Goal: Leave review/rating: Leave review/rating

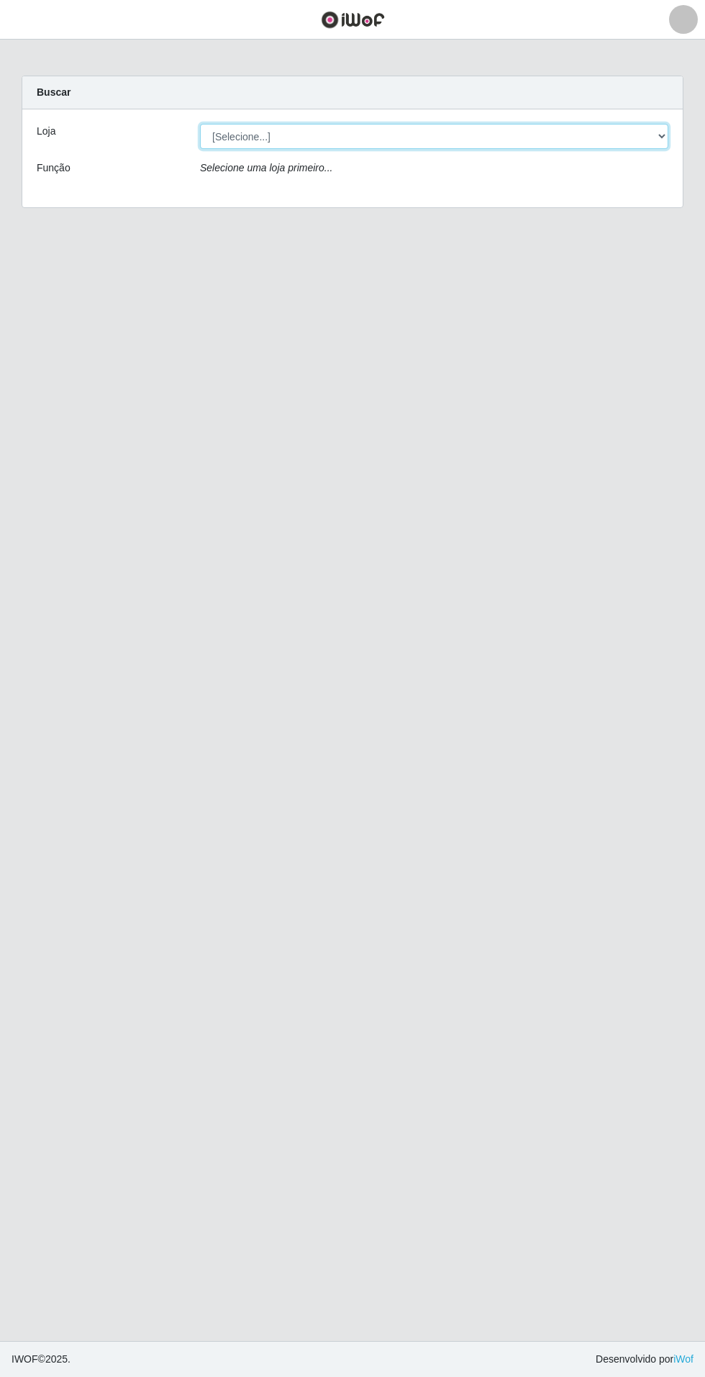
click at [666, 140] on select "[Selecione...] Atacado Vem - Loja 31 [GEOGRAPHIC_DATA]" at bounding box center [434, 136] width 469 height 25
select select "437"
click at [200, 124] on select "[Selecione...] Atacado Vem - Loja 31 [GEOGRAPHIC_DATA]" at bounding box center [434, 136] width 469 height 25
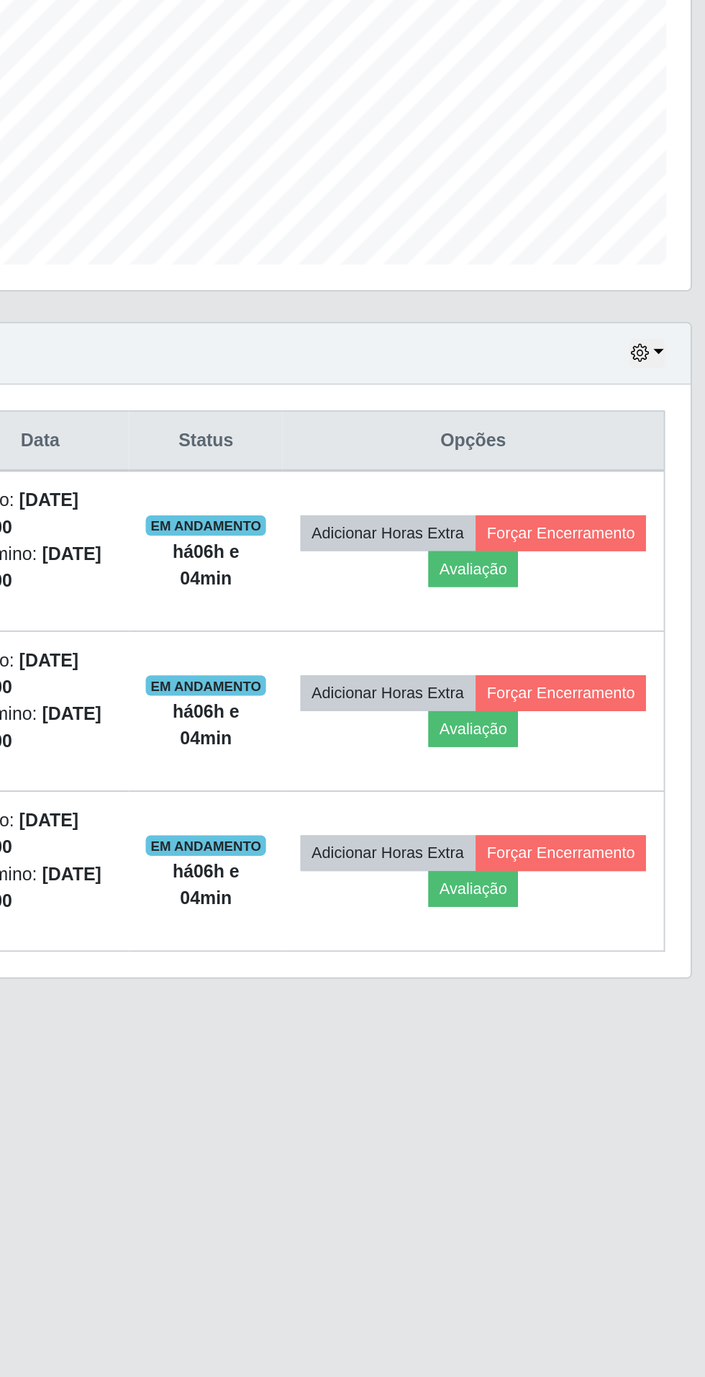
scroll to position [2, 0]
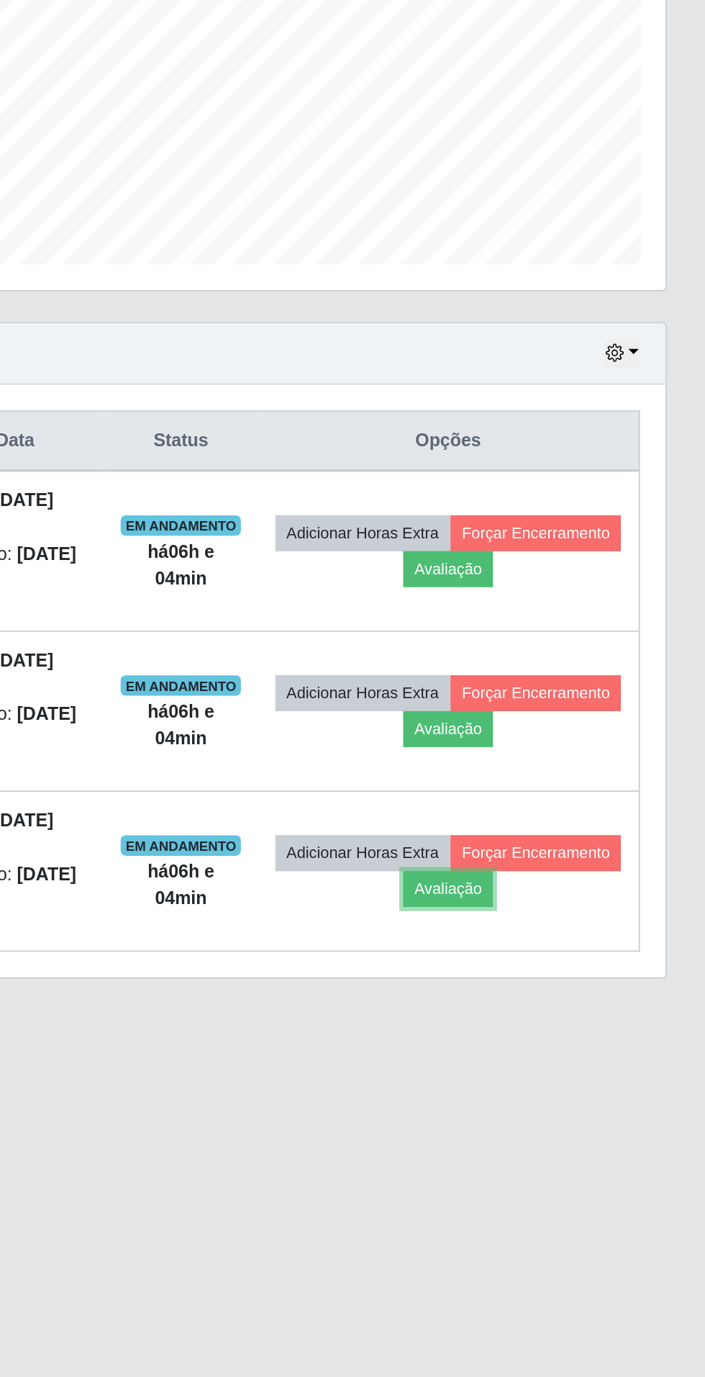
click at [587, 864] on button "Avaliação" at bounding box center [561, 866] width 51 height 20
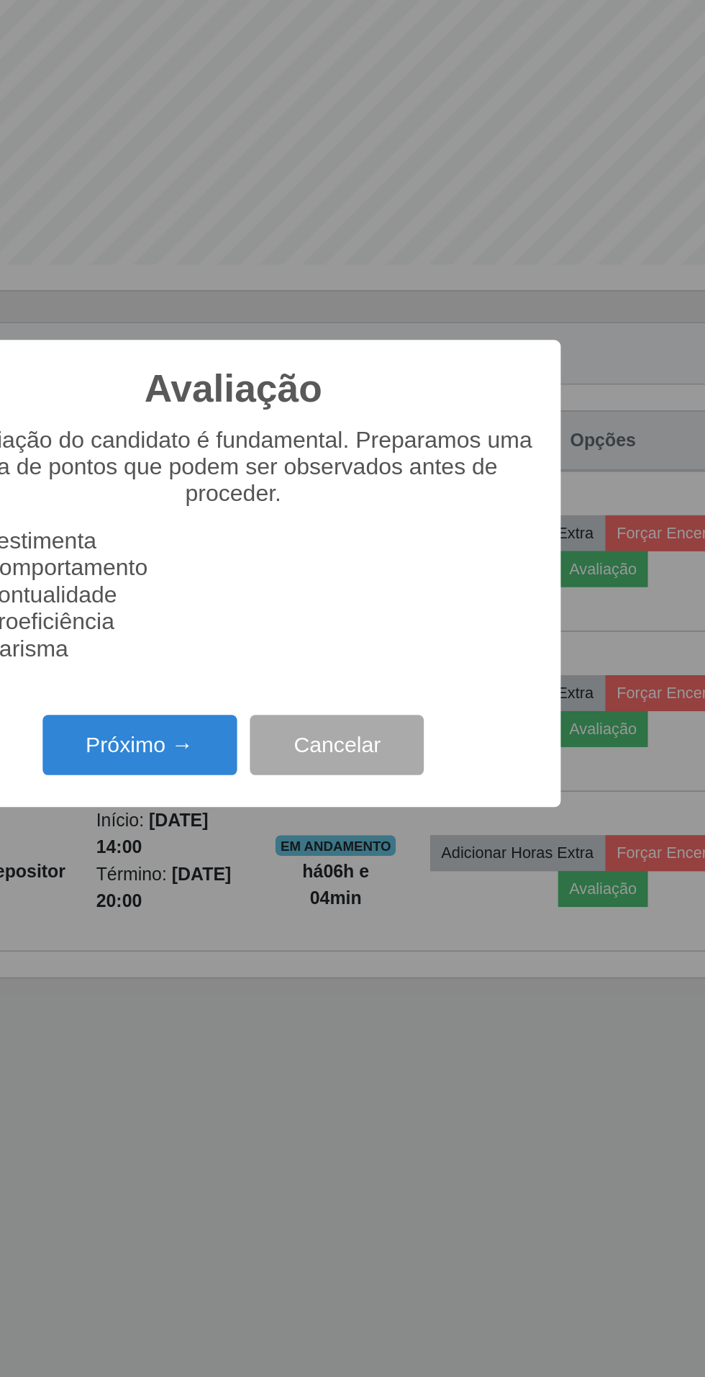
click at [291, 787] on button "Próximo →" at bounding box center [299, 785] width 109 height 34
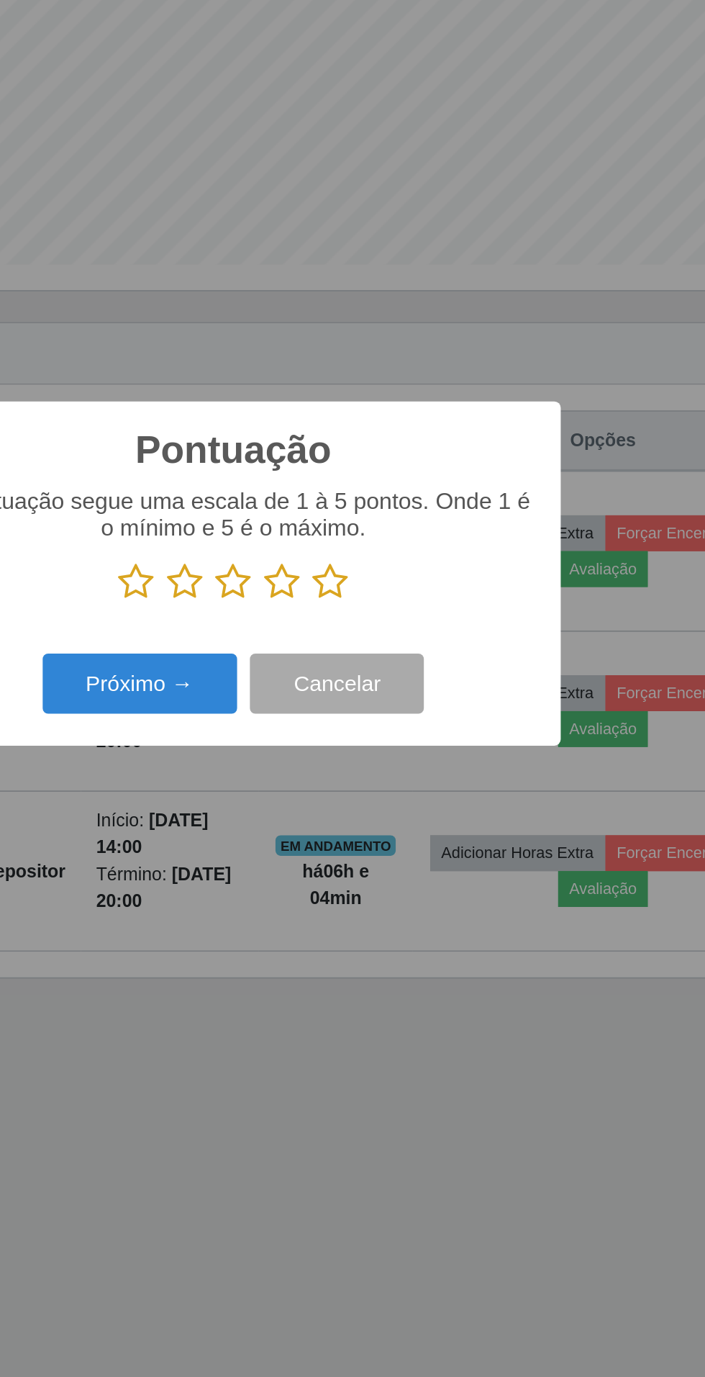
click at [409, 688] on icon at bounding box center [407, 693] width 20 height 22
click at [397, 704] on input "radio" at bounding box center [397, 704] width 0 height 0
click at [299, 756] on button "Próximo →" at bounding box center [299, 750] width 109 height 34
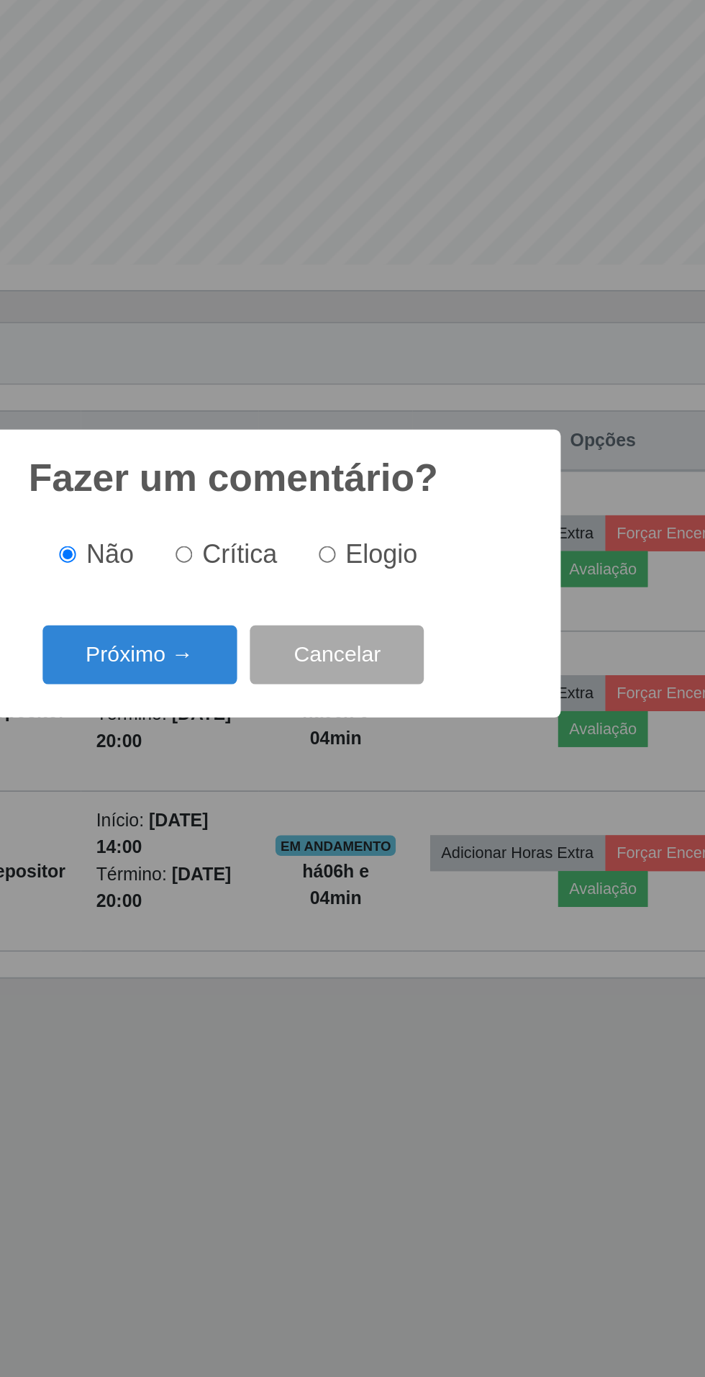
click at [307, 728] on button "Próximo →" at bounding box center [299, 735] width 109 height 34
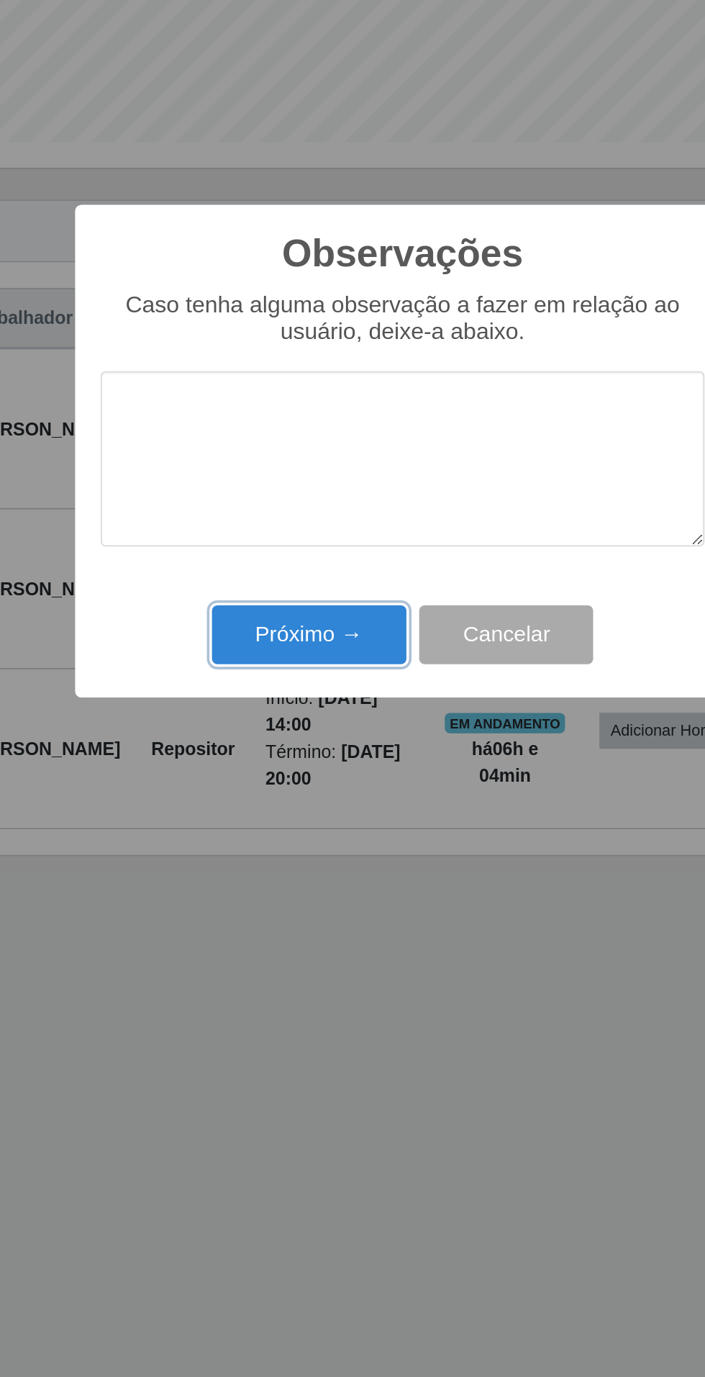
click at [286, 785] on button "Próximo →" at bounding box center [299, 792] width 109 height 34
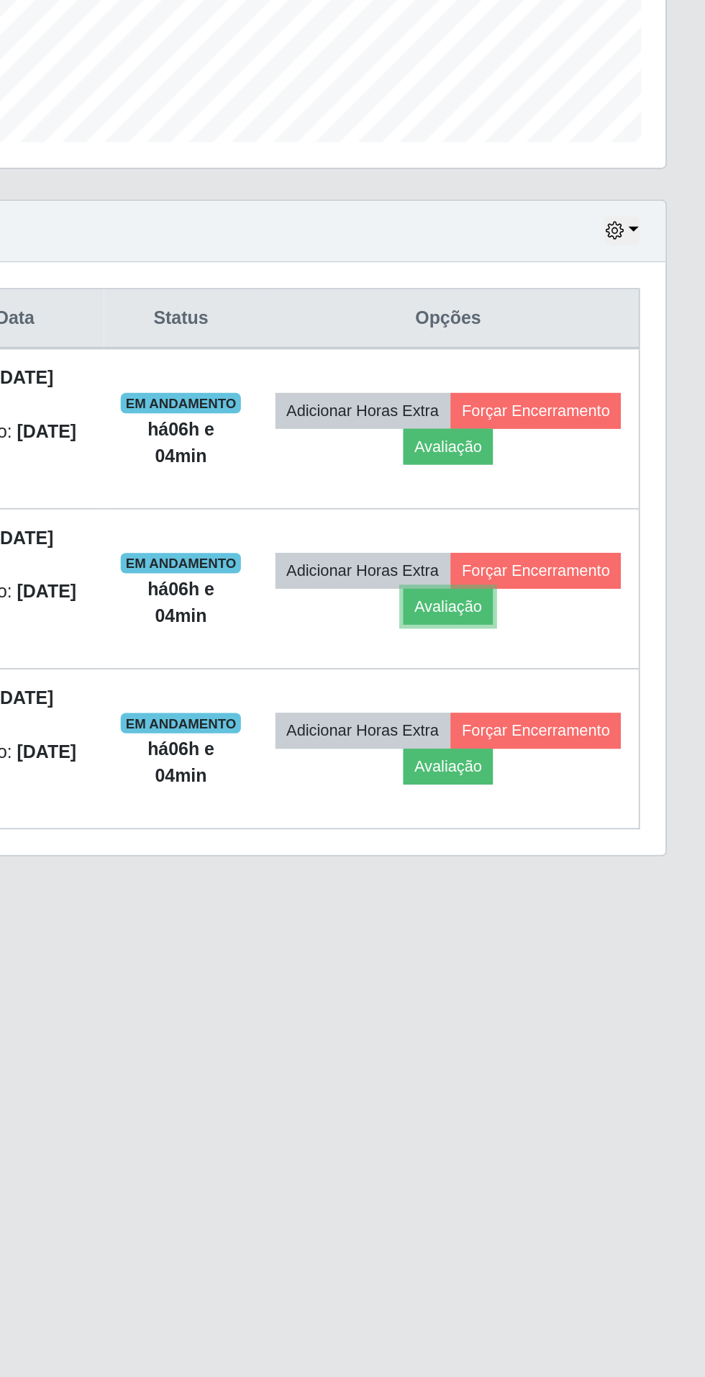
click at [587, 774] on button "Avaliação" at bounding box center [561, 776] width 51 height 20
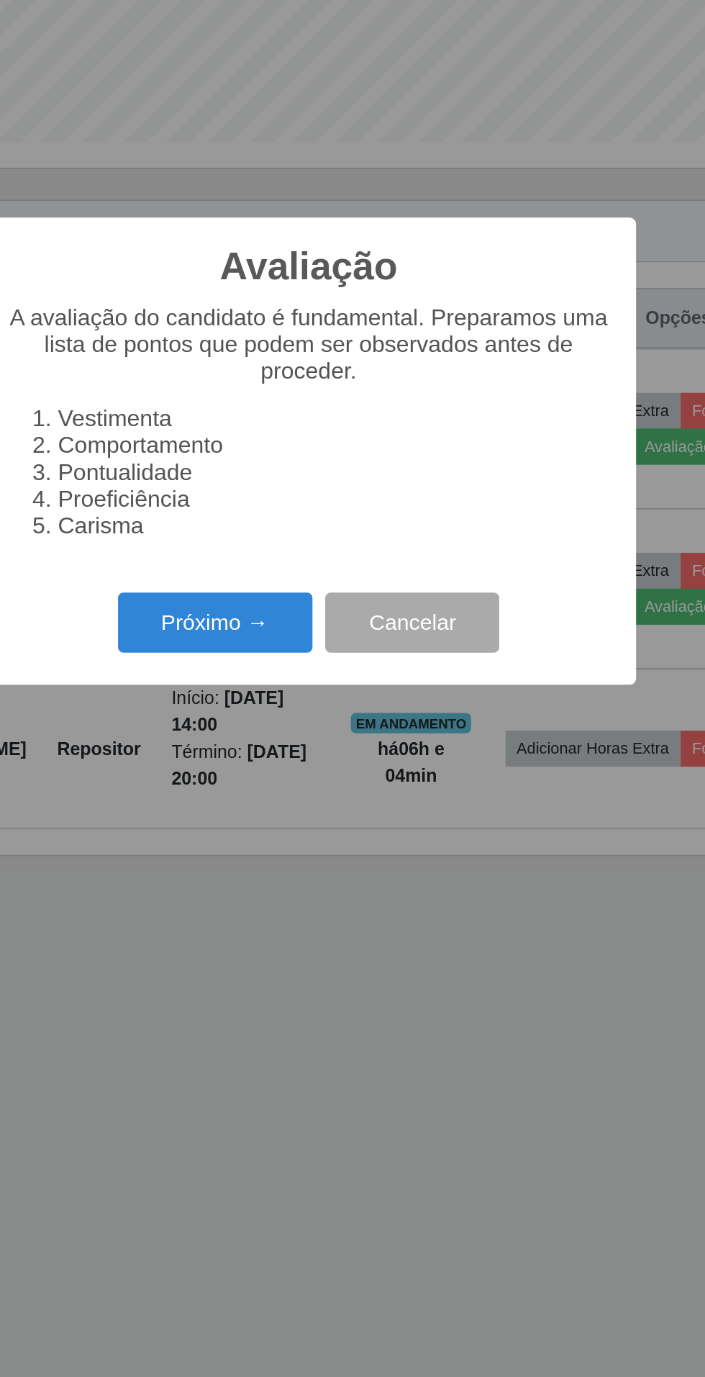
click at [300, 782] on button "Próximo →" at bounding box center [299, 785] width 109 height 34
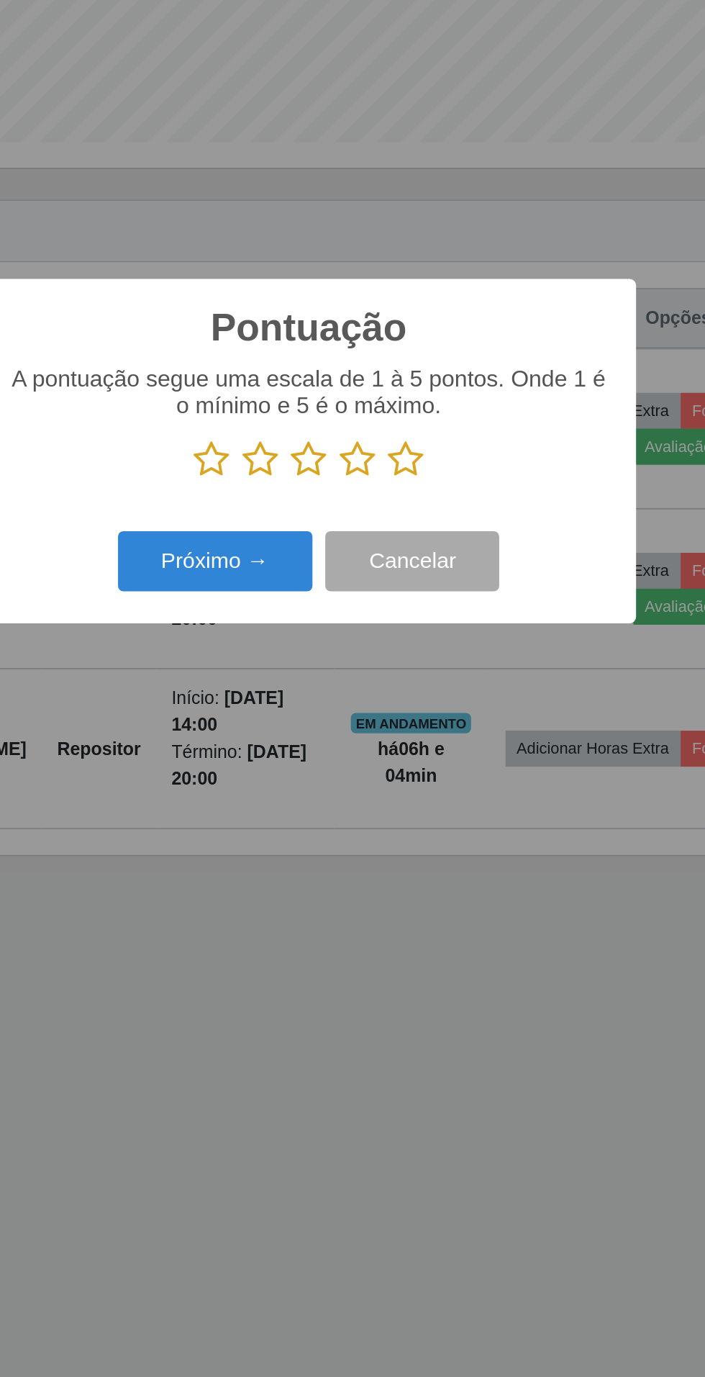
click at [412, 697] on icon at bounding box center [407, 693] width 20 height 22
click at [397, 704] on input "radio" at bounding box center [397, 704] width 0 height 0
click at [304, 757] on button "Próximo →" at bounding box center [299, 750] width 109 height 34
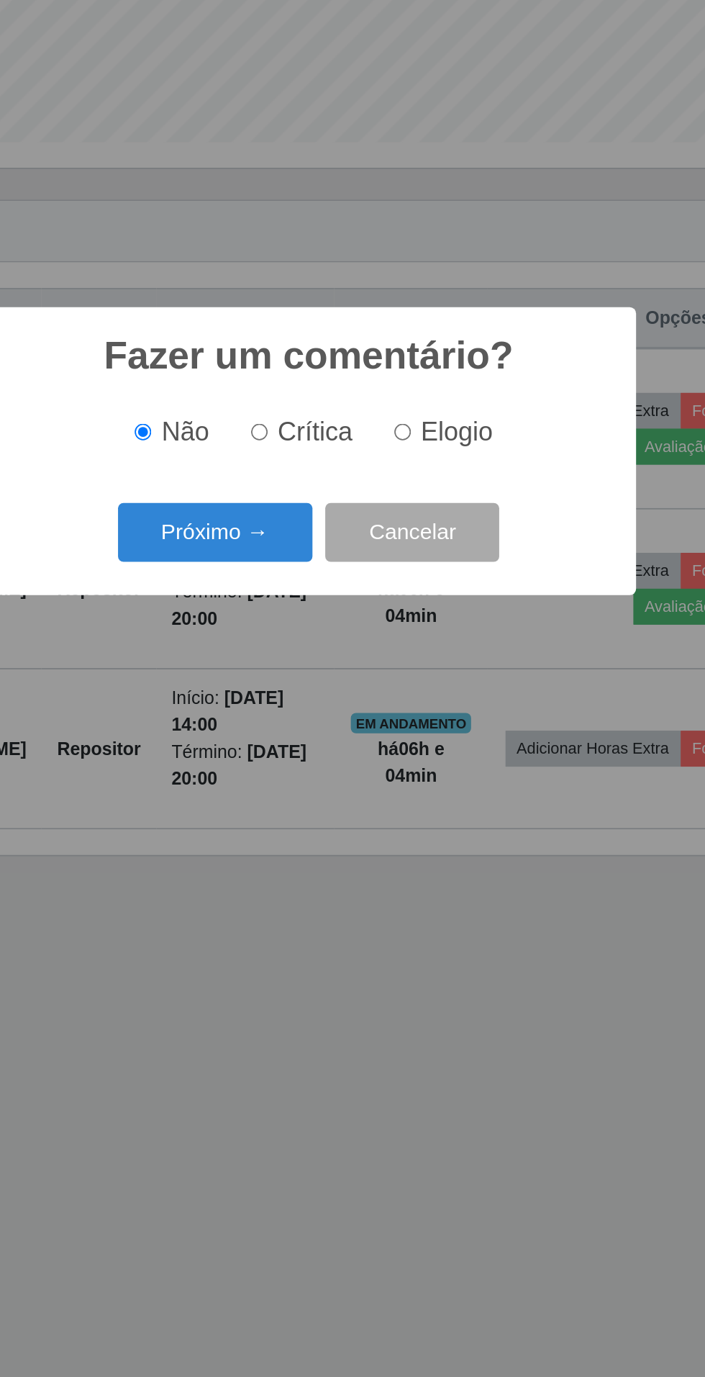
click at [308, 730] on button "Próximo →" at bounding box center [299, 735] width 109 height 34
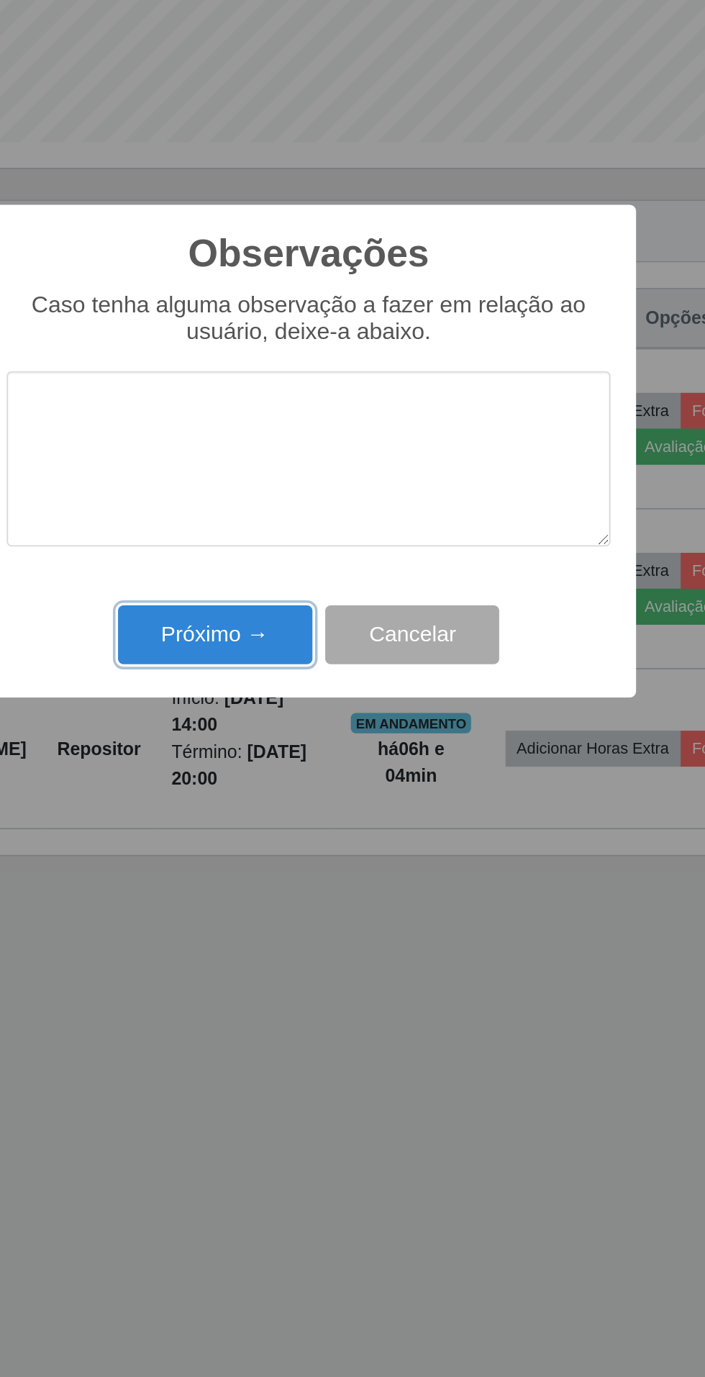
click at [303, 785] on button "Próximo →" at bounding box center [299, 792] width 109 height 34
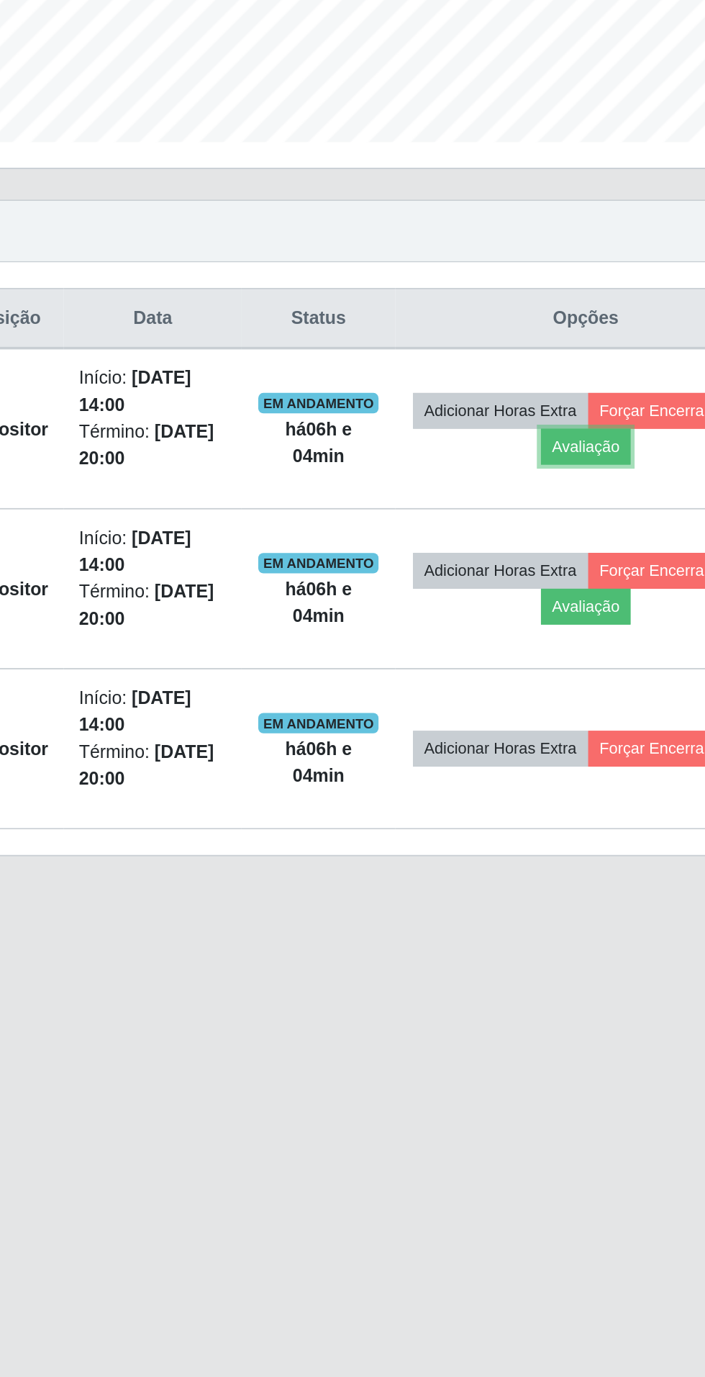
click at [587, 682] on button "Avaliação" at bounding box center [561, 686] width 51 height 20
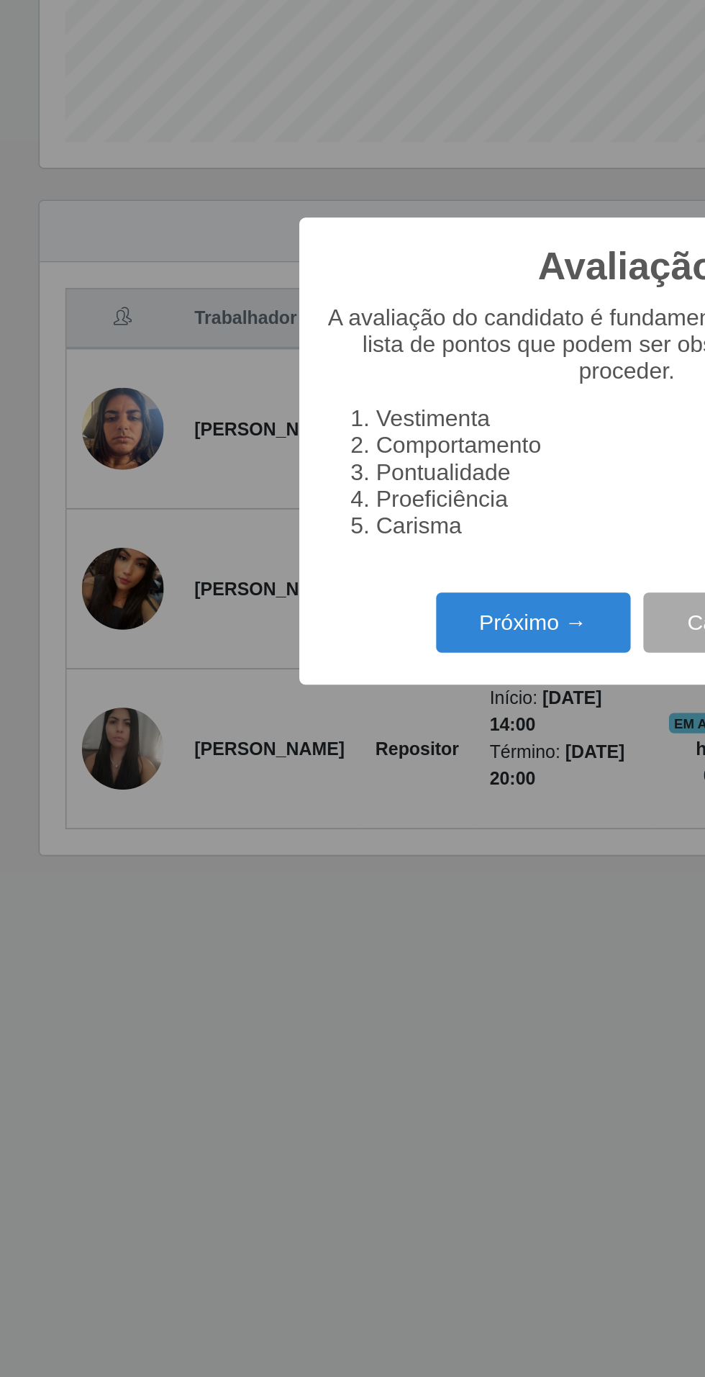
click at [281, 785] on button "Próximo →" at bounding box center [299, 785] width 109 height 34
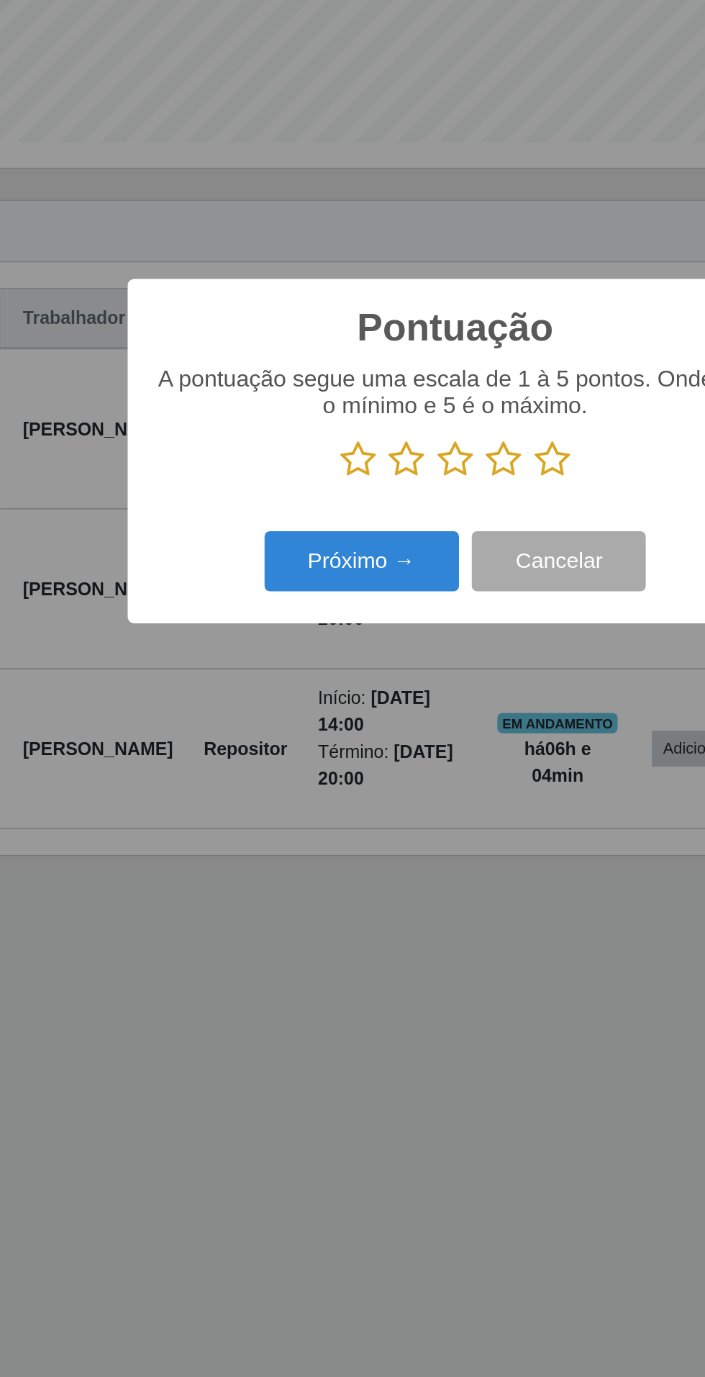
click at [408, 691] on icon at bounding box center [407, 693] width 20 height 22
click at [397, 704] on input "radio" at bounding box center [397, 704] width 0 height 0
click at [326, 749] on button "Próximo →" at bounding box center [299, 750] width 109 height 34
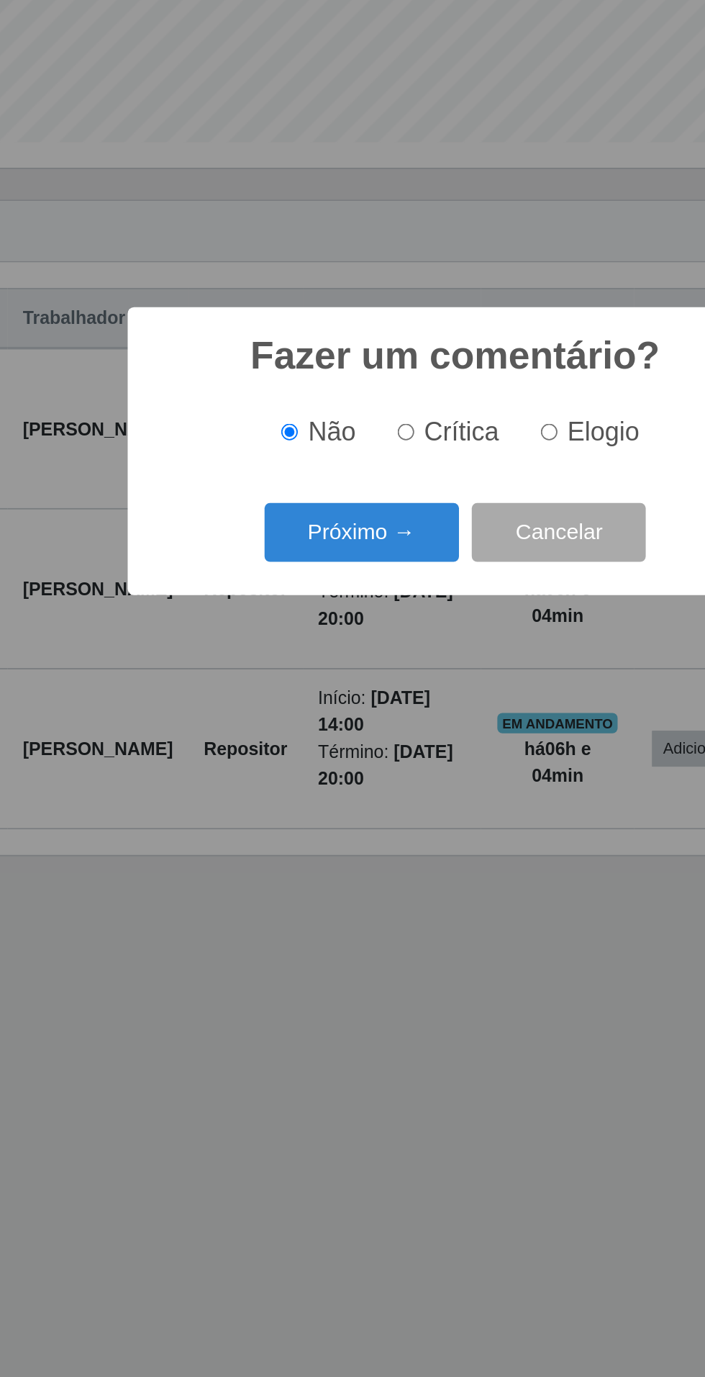
click at [292, 743] on button "Próximo →" at bounding box center [299, 735] width 109 height 34
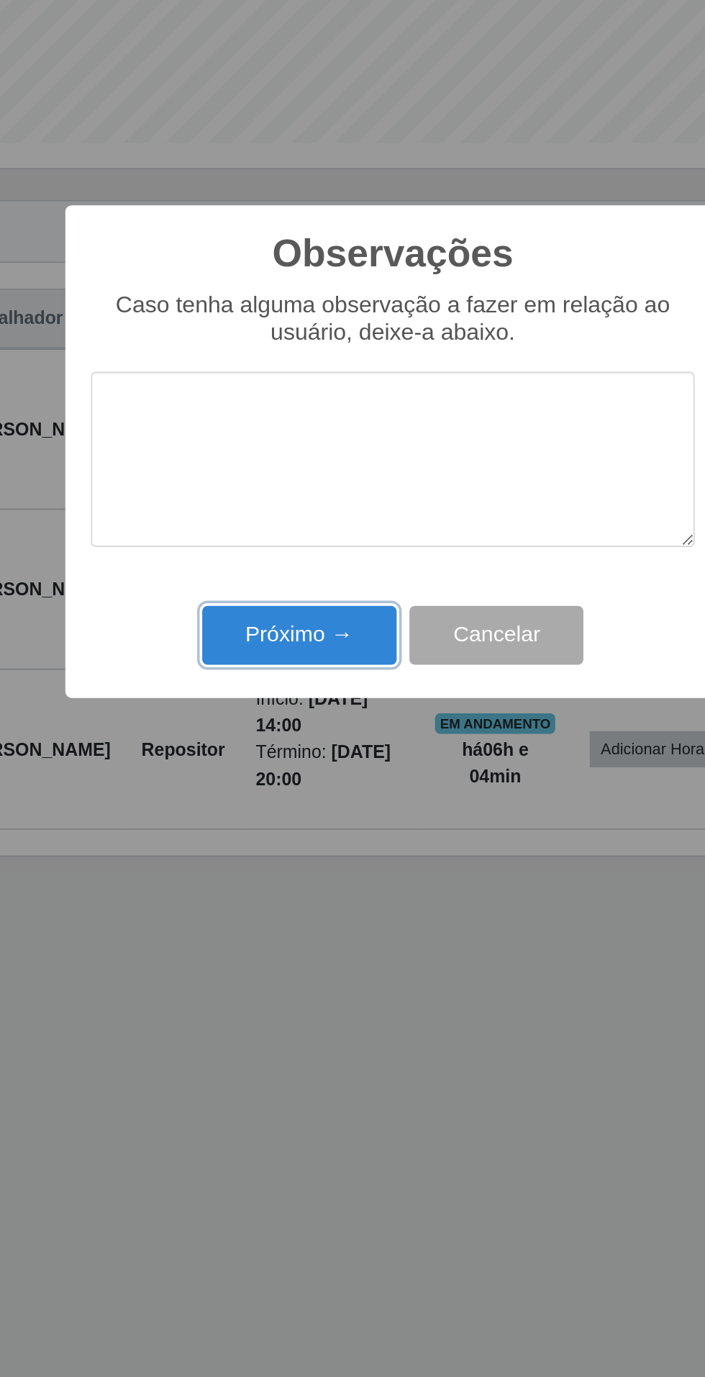
click at [289, 780] on button "Próximo →" at bounding box center [299, 792] width 109 height 34
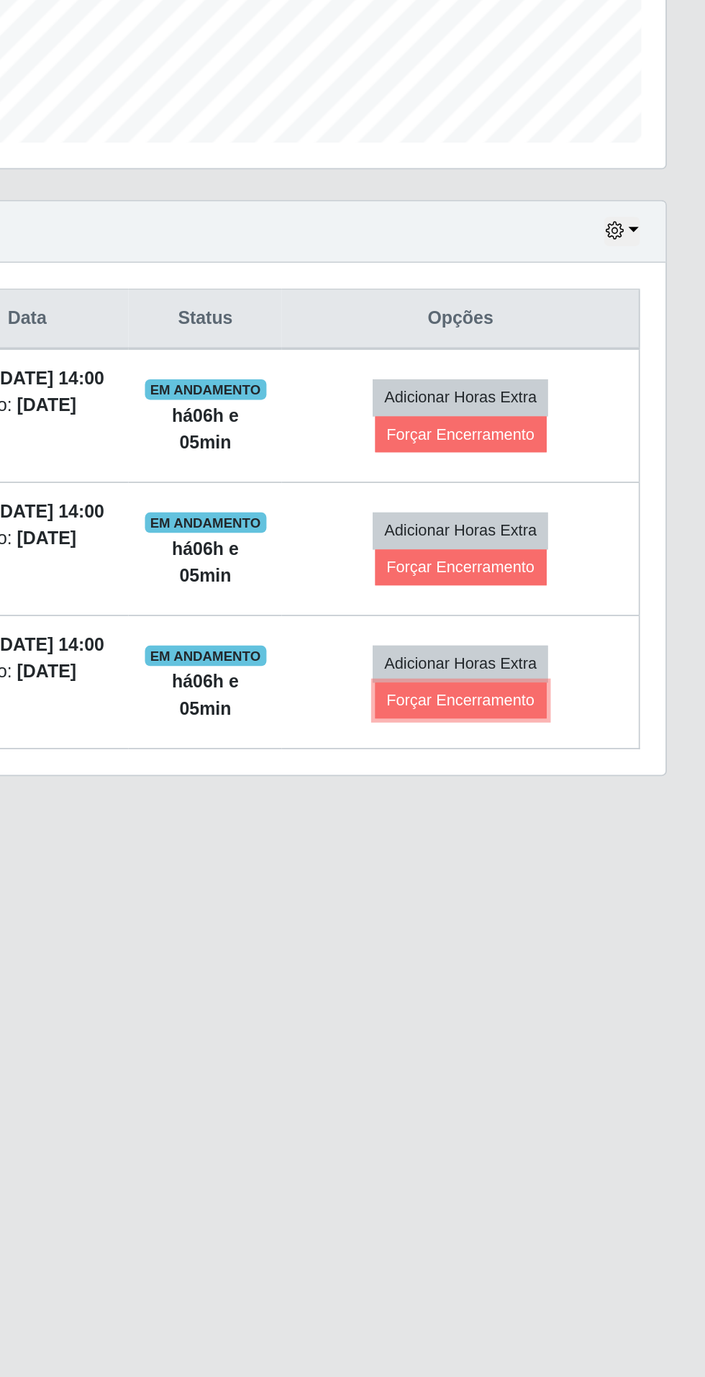
click at [607, 839] on button "Forçar Encerramento" at bounding box center [568, 828] width 96 height 20
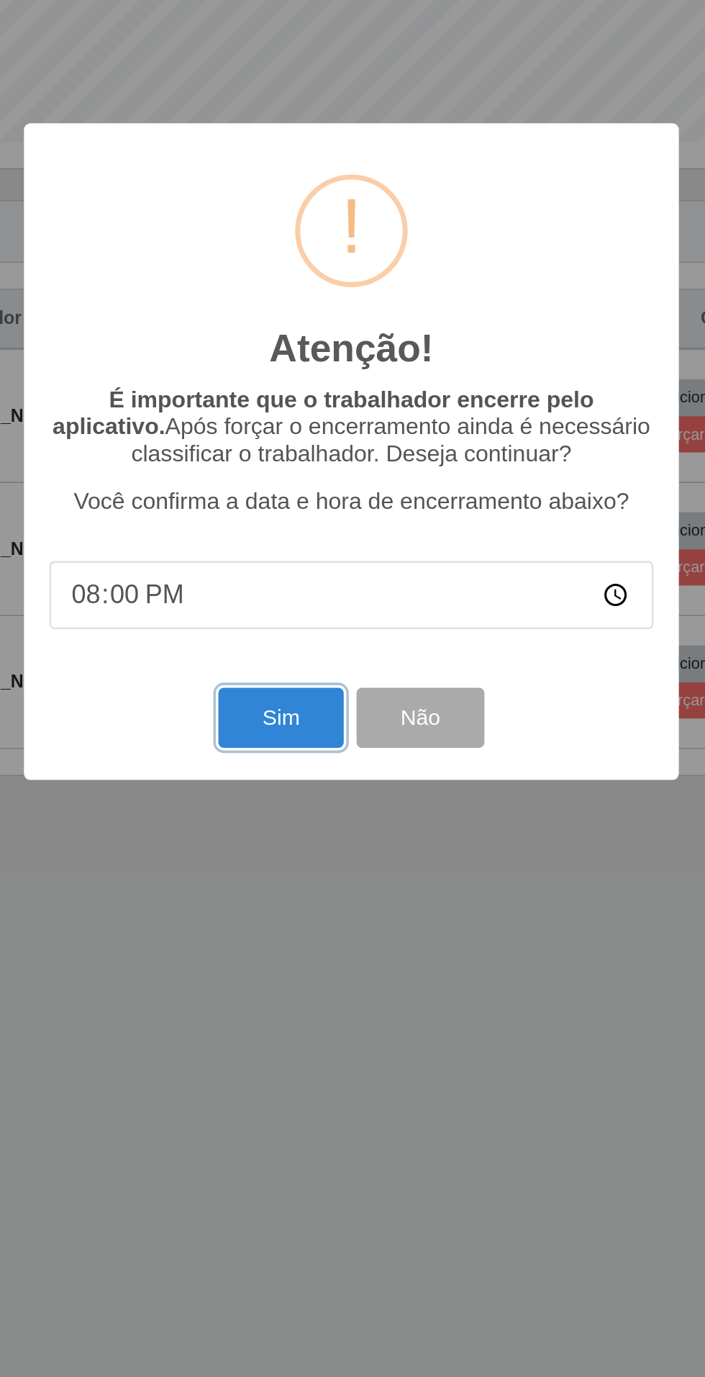
click at [306, 841] on button "Sim" at bounding box center [313, 838] width 70 height 34
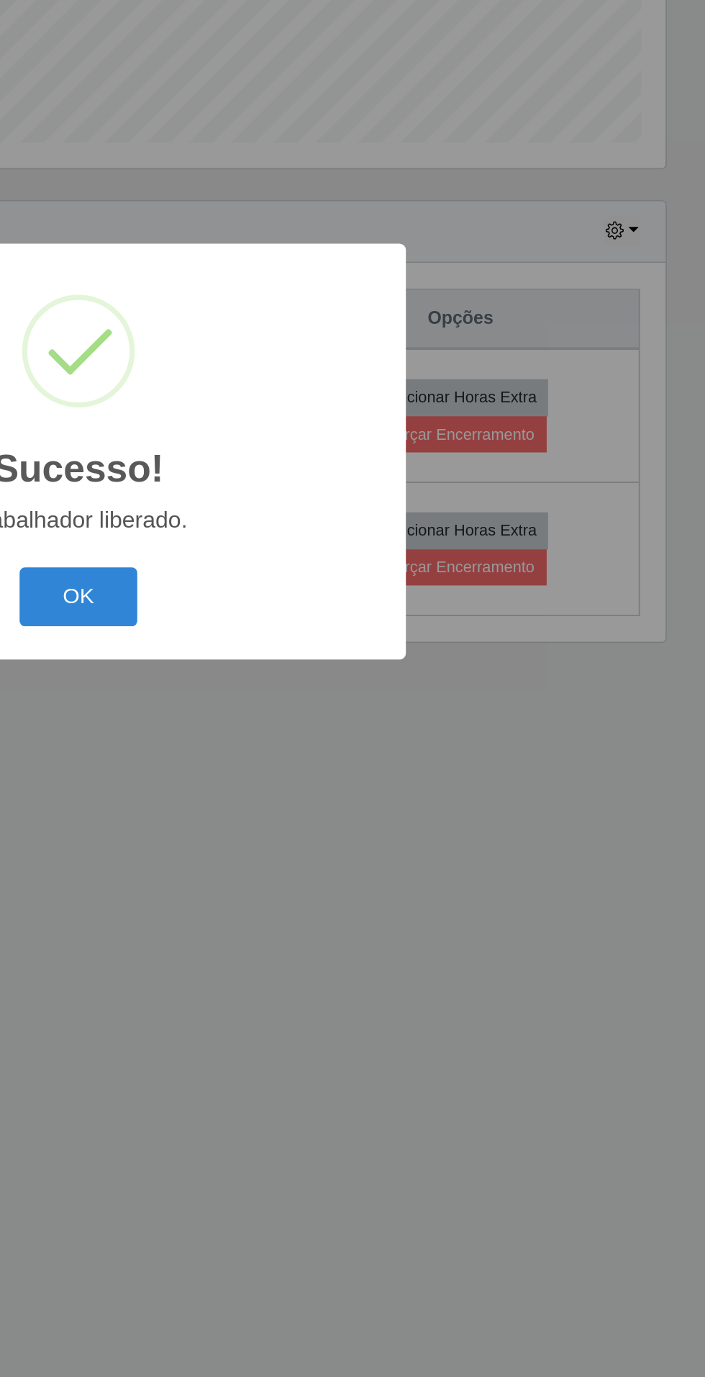
click at [364, 762] on button "OK" at bounding box center [353, 771] width 67 height 34
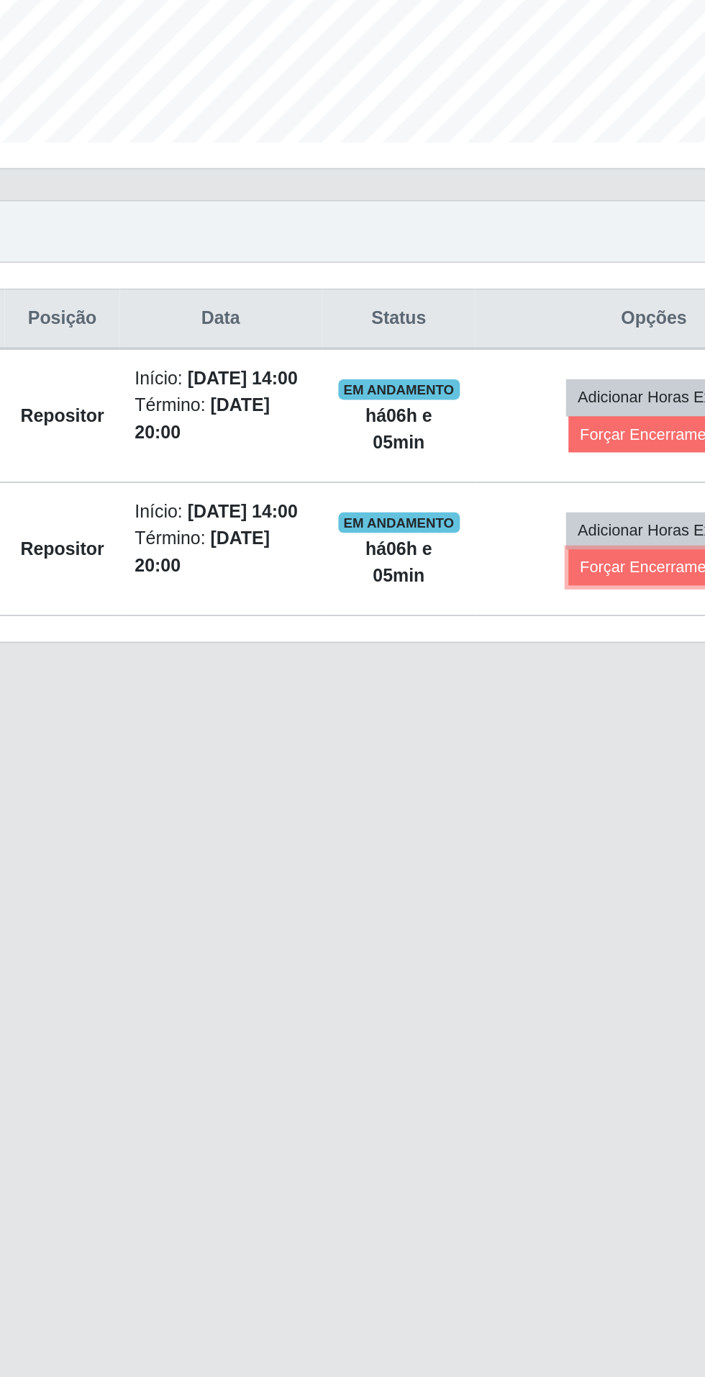
click at [559, 764] on button "Forçar Encerramento" at bounding box center [568, 754] width 96 height 20
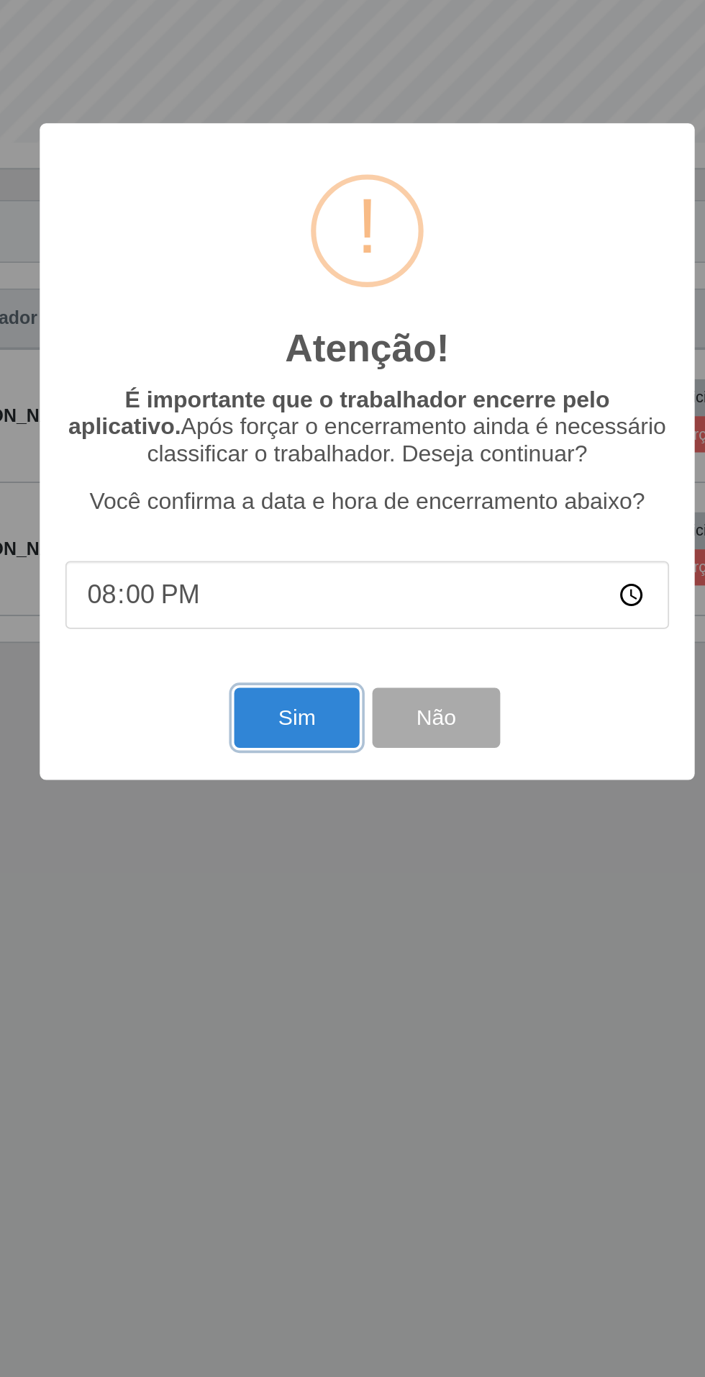
click at [310, 844] on button "Sim" at bounding box center [313, 838] width 70 height 34
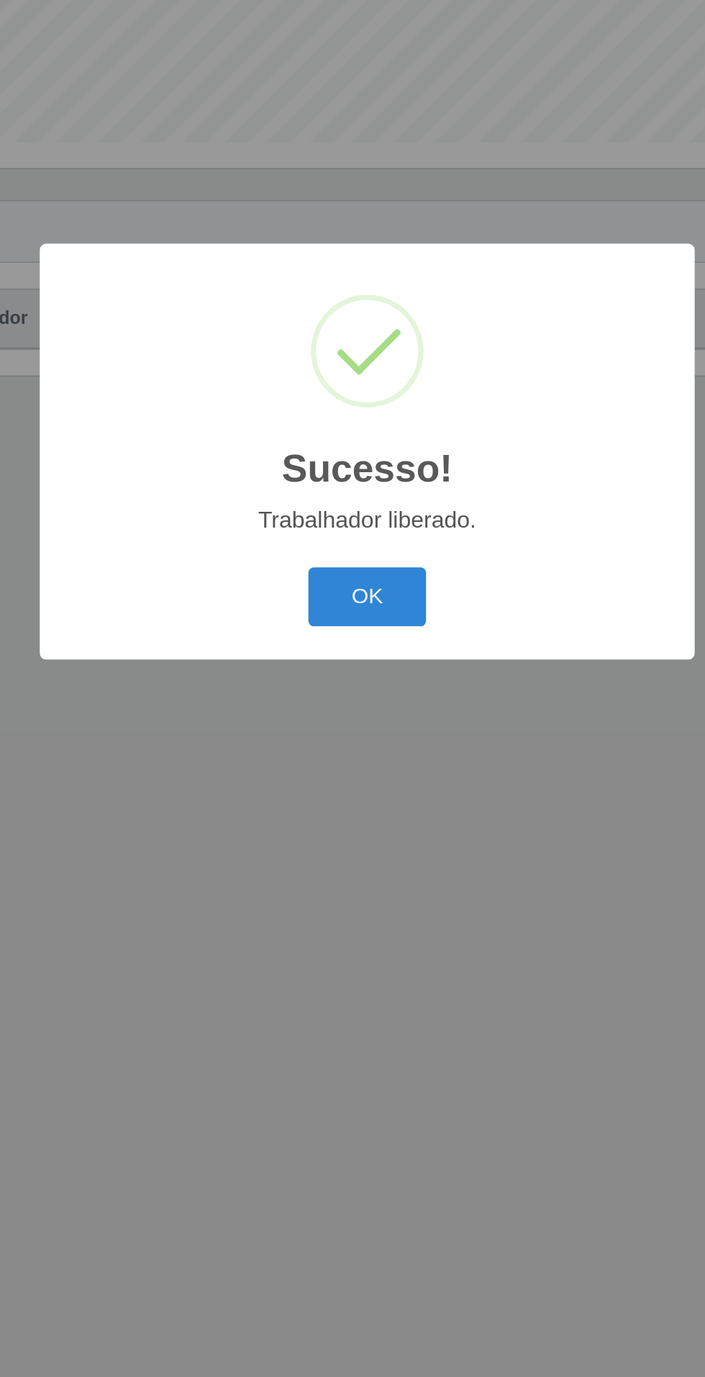
click at [380, 760] on button "OK" at bounding box center [353, 771] width 67 height 34
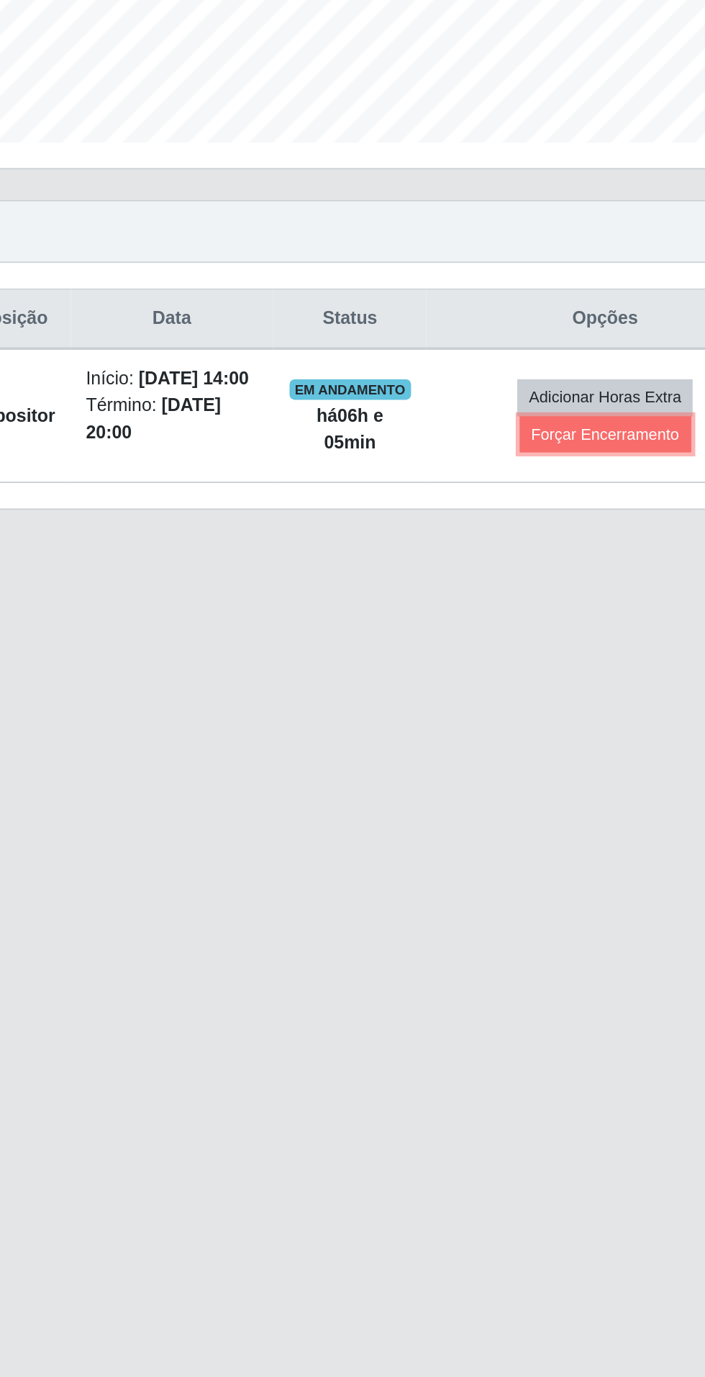
click at [579, 678] on button "Forçar Encerramento" at bounding box center [568, 679] width 96 height 20
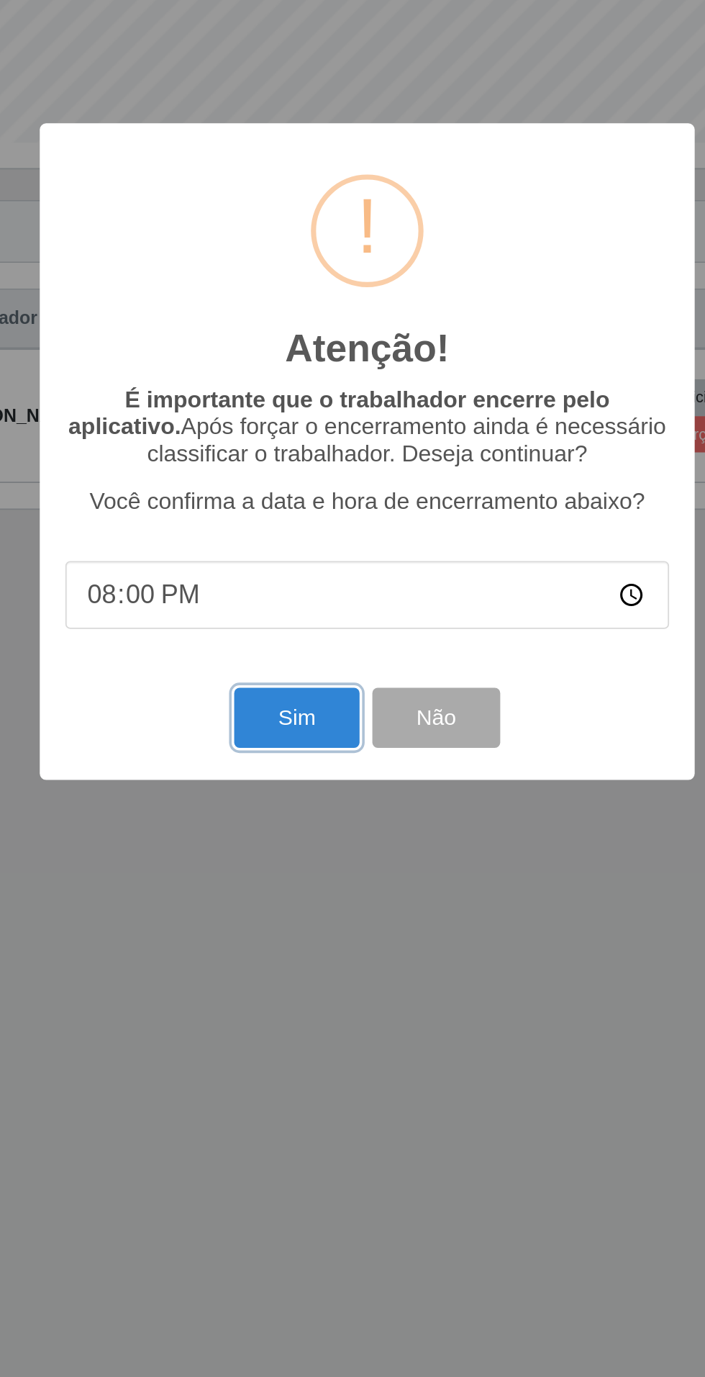
click at [302, 839] on button "Sim" at bounding box center [313, 838] width 70 height 34
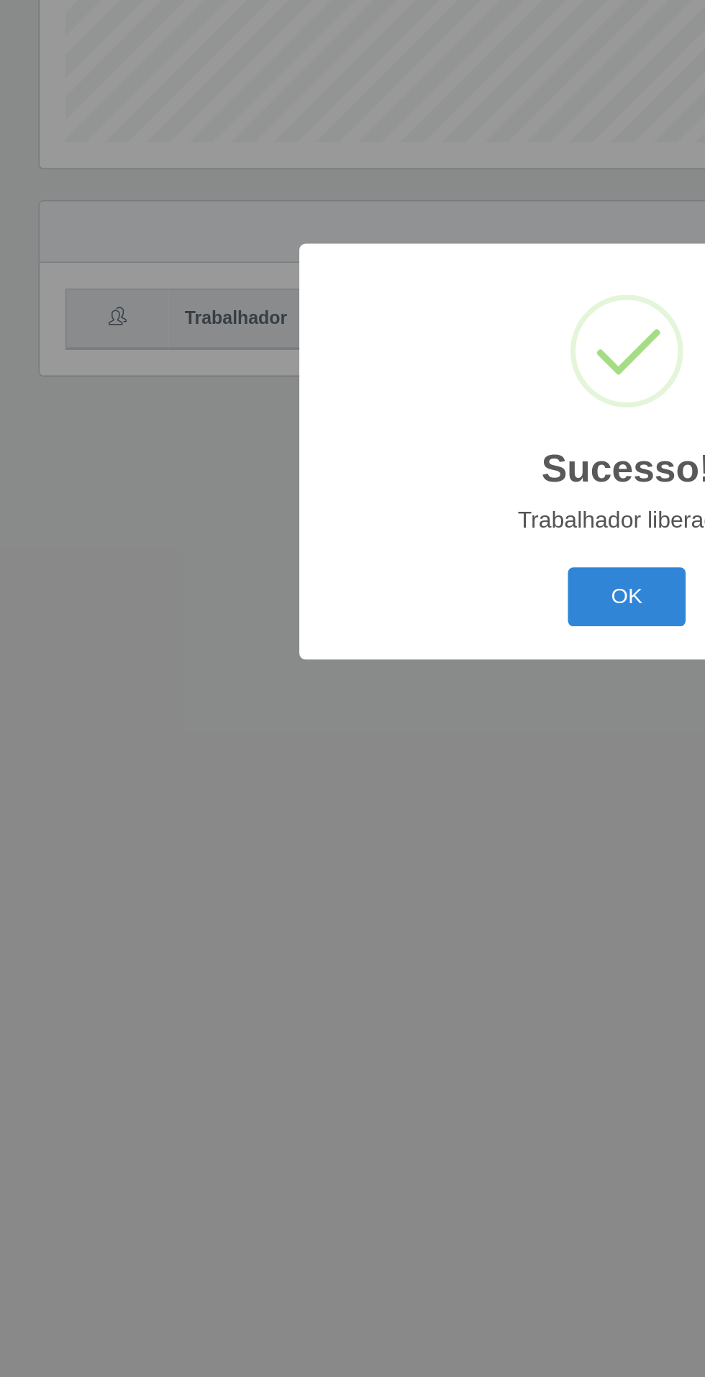
click at [349, 764] on button "OK" at bounding box center [353, 771] width 67 height 34
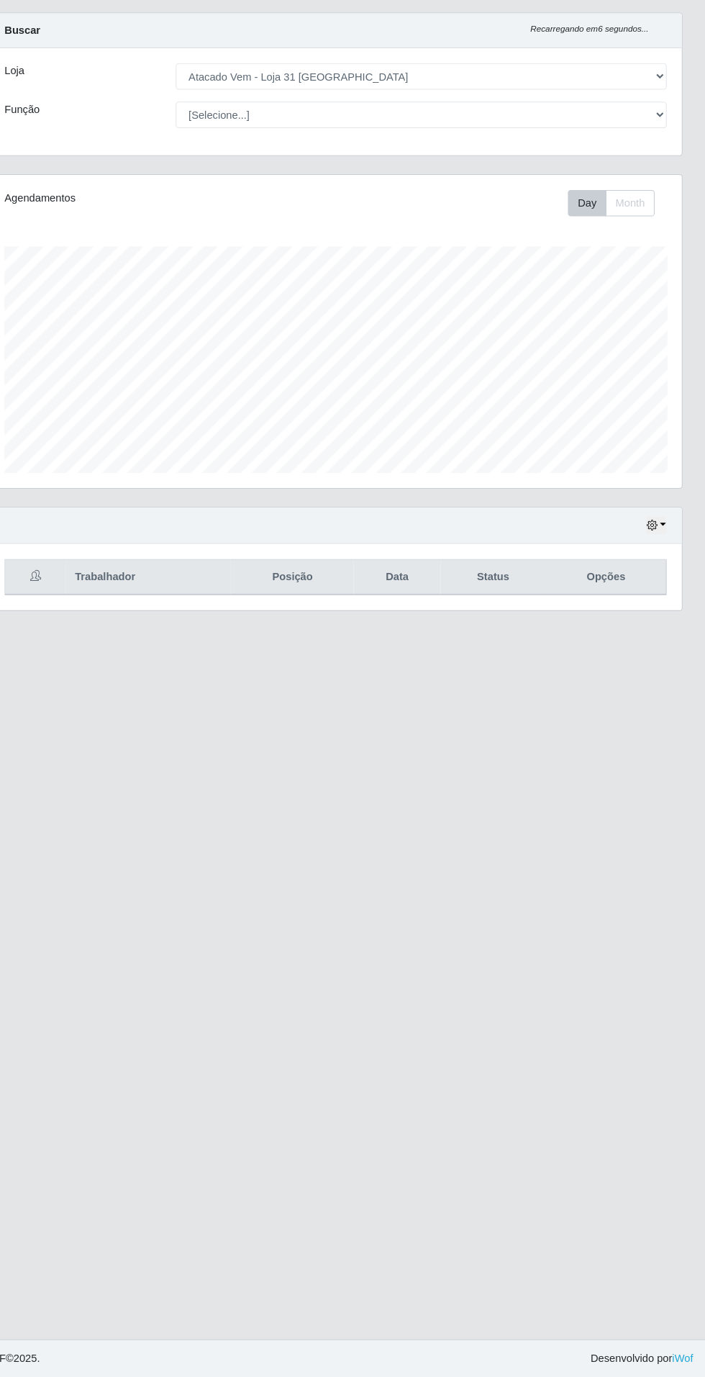
scroll to position [0, 0]
